Goal: Task Accomplishment & Management: Manage account settings

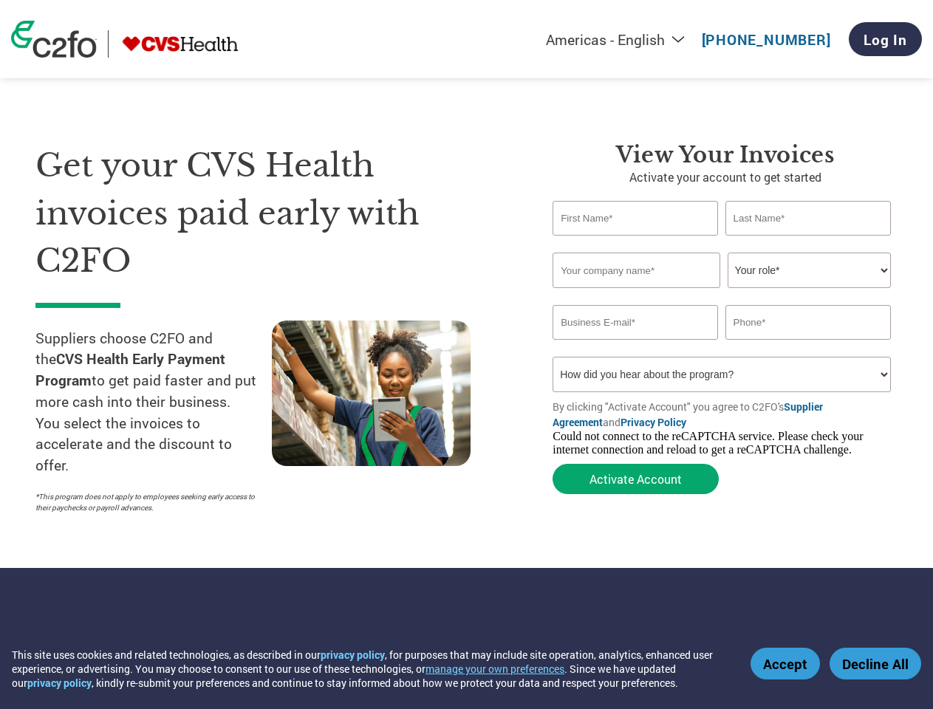
click at [504, 668] on button "manage your own preferences" at bounding box center [494, 669] width 139 height 14
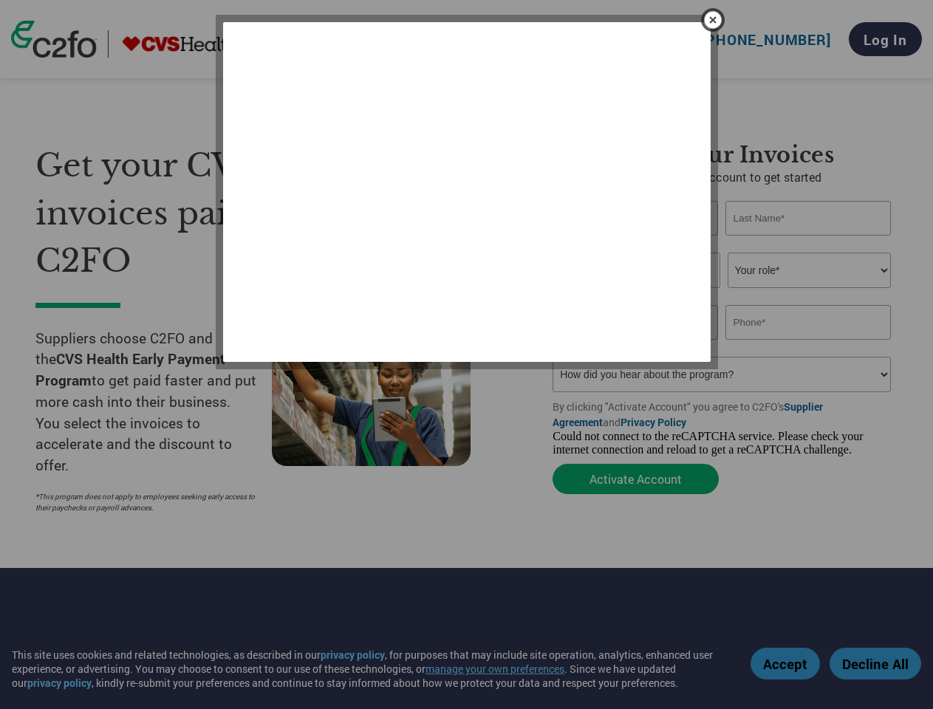
click at [787, 663] on div at bounding box center [466, 354] width 933 height 709
click at [875, 663] on div at bounding box center [466, 354] width 933 height 709
